Goal: Complete application form: Complete application form

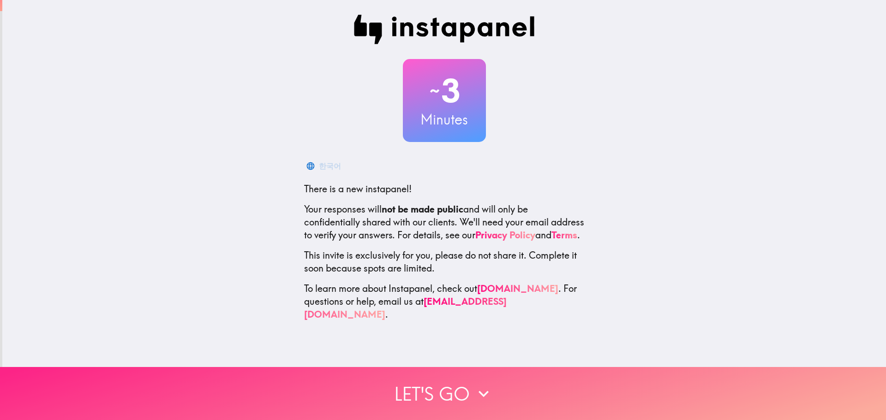
click at [401, 390] on button "Let's go" at bounding box center [443, 393] width 886 height 53
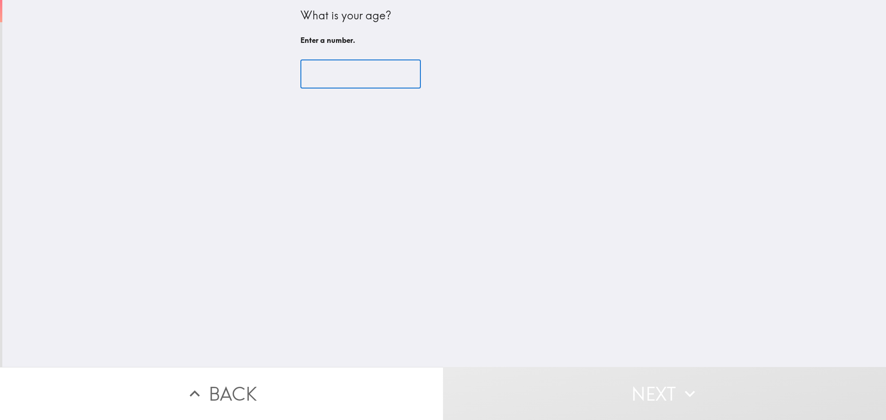
click at [331, 69] on input "number" at bounding box center [360, 74] width 120 height 29
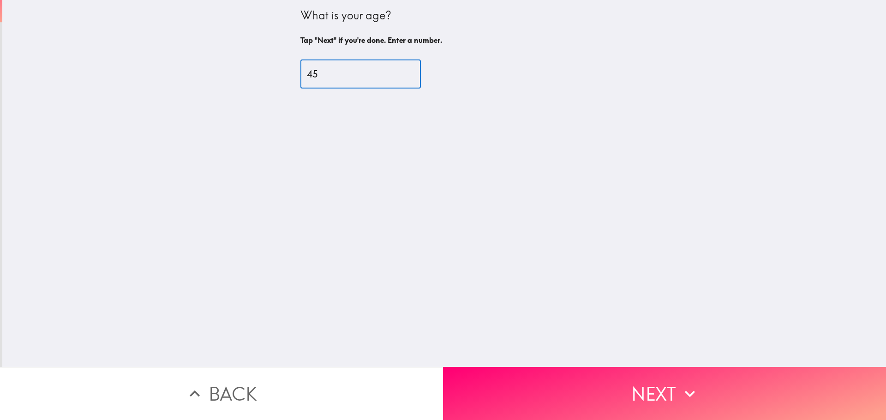
type input "45"
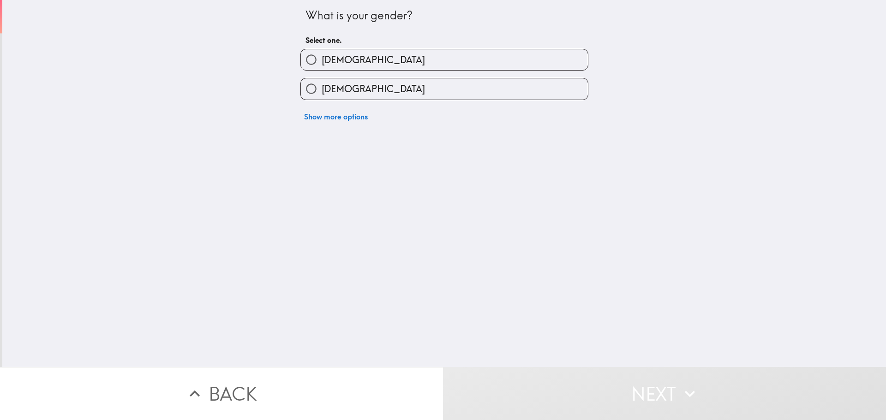
click at [332, 65] on span "[DEMOGRAPHIC_DATA]" at bounding box center [373, 60] width 103 height 13
click at [322, 65] on input "[DEMOGRAPHIC_DATA]" at bounding box center [311, 59] width 21 height 21
radio input "true"
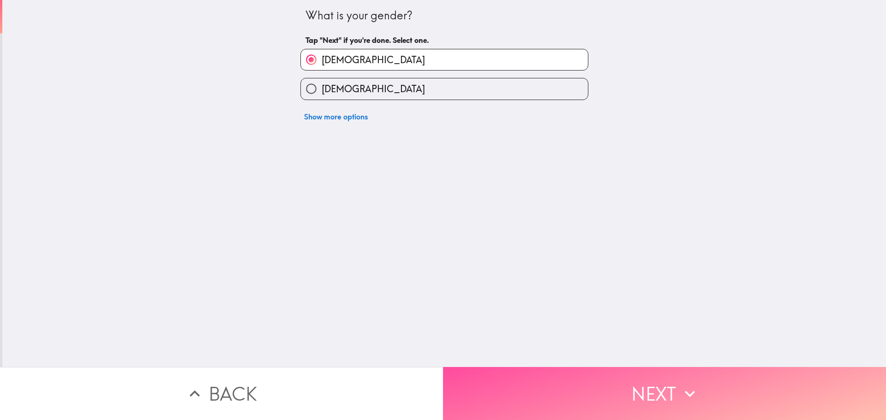
click at [562, 367] on button "Next" at bounding box center [664, 393] width 443 height 53
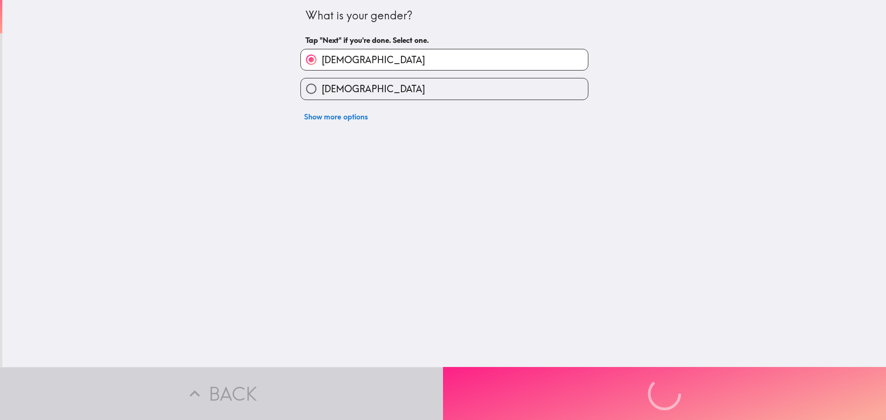
click at [563, 376] on button "Next" at bounding box center [664, 393] width 443 height 53
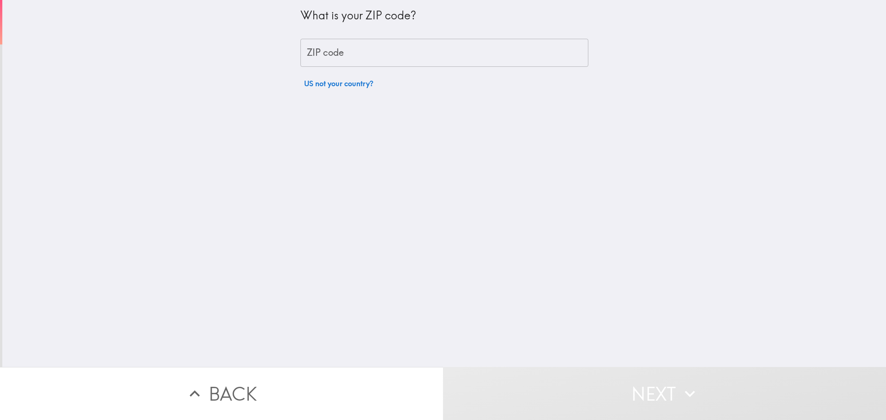
click at [336, 57] on input "ZIP code" at bounding box center [444, 53] width 288 height 29
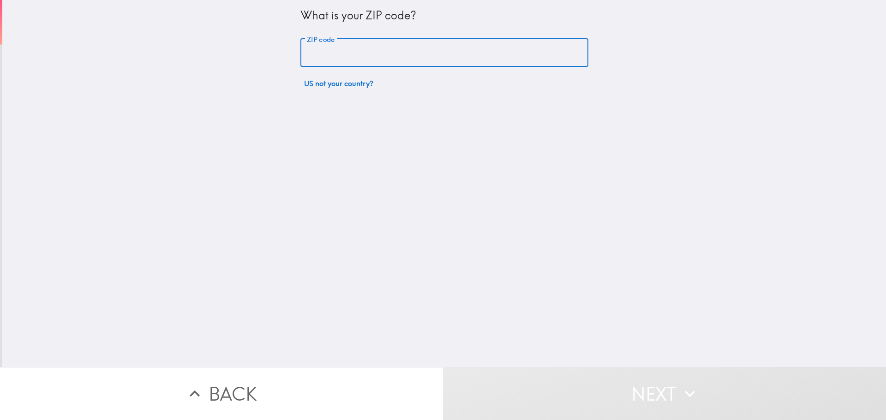
type input "30360"
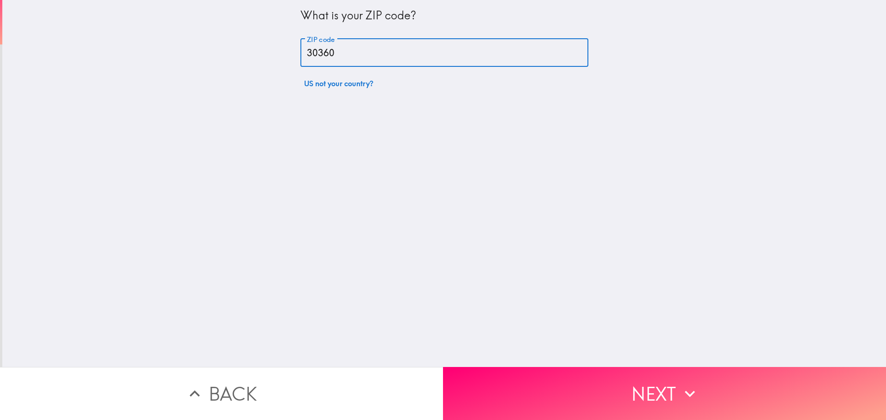
drag, startPoint x: 587, startPoint y: 403, endPoint x: 557, endPoint y: 400, distance: 30.7
click at [585, 403] on button "Next" at bounding box center [664, 393] width 443 height 53
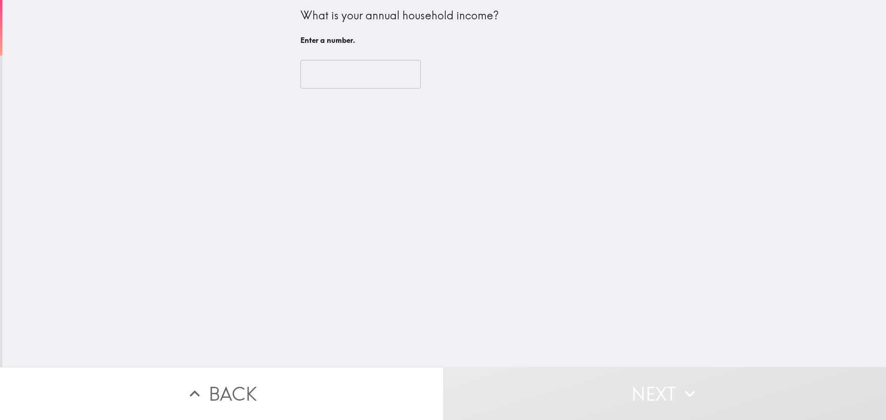
click at [361, 71] on input "number" at bounding box center [360, 74] width 120 height 29
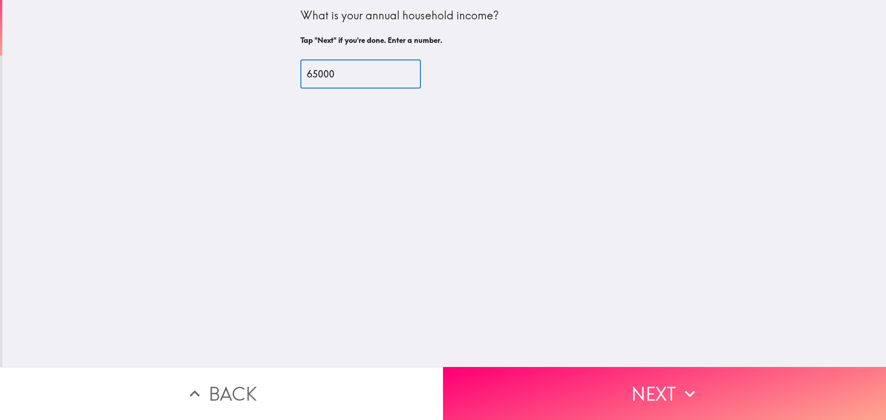
type input "65000"
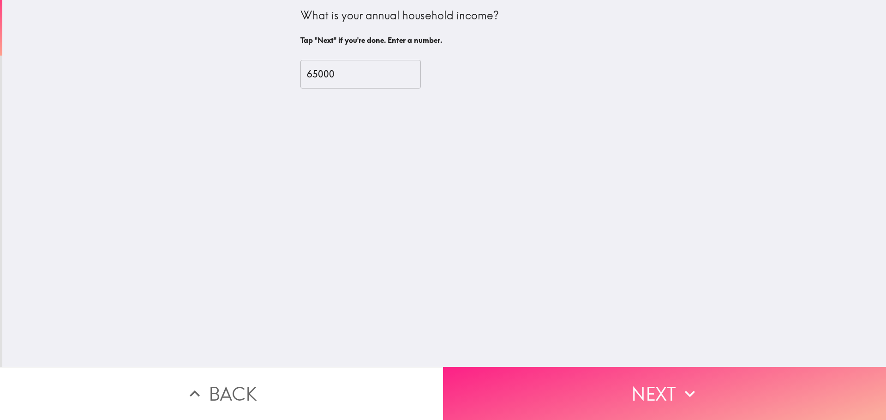
click at [550, 399] on button "Next" at bounding box center [664, 393] width 443 height 53
